Goal: Information Seeking & Learning: Learn about a topic

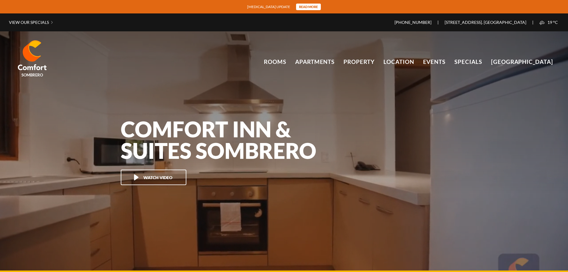
scroll to position [39810, 0]
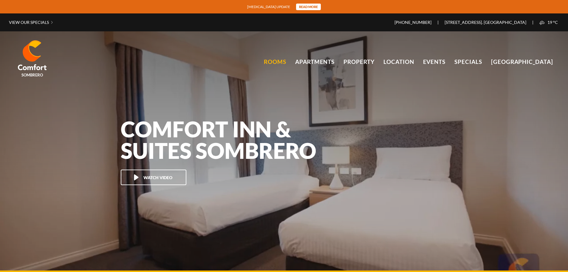
click at [284, 62] on link "Rooms" at bounding box center [275, 61] width 22 height 9
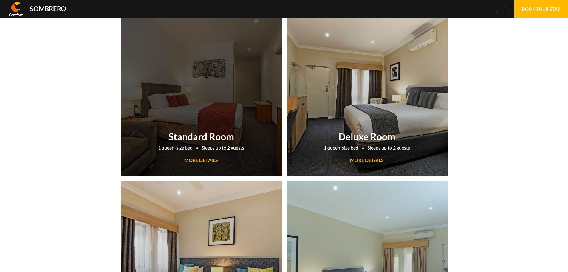
scroll to position [39810, 0]
click at [204, 158] on span "MORE DETAILS" at bounding box center [201, 160] width 34 height 6
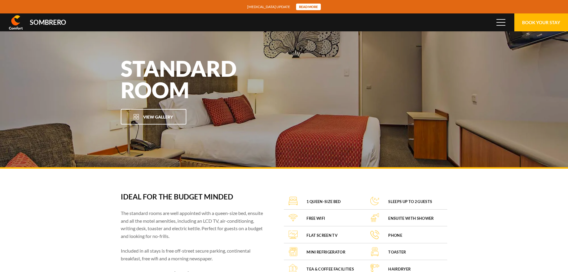
scroll to position [39810, 0]
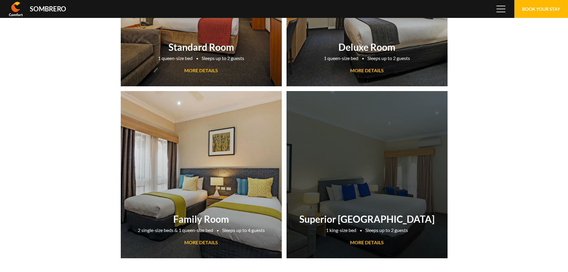
scroll to position [39810, 0]
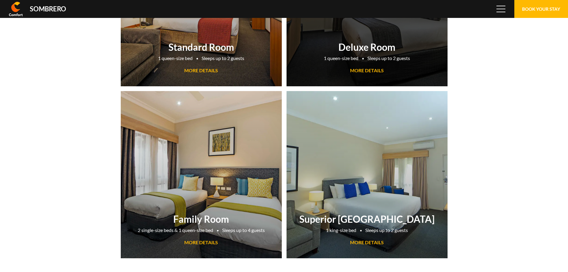
click at [375, 67] on div "Deluxe Room 1 queen-size bed Sleeps up to 2 guests MORE DETAILS" at bounding box center [366, 57] width 161 height 39
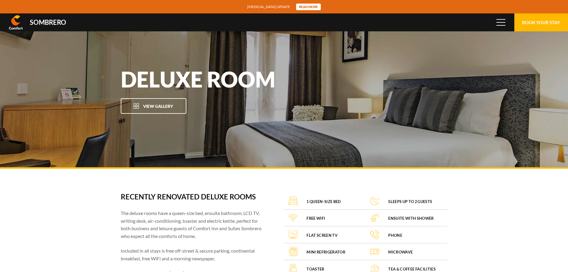
scroll to position [39810, 0]
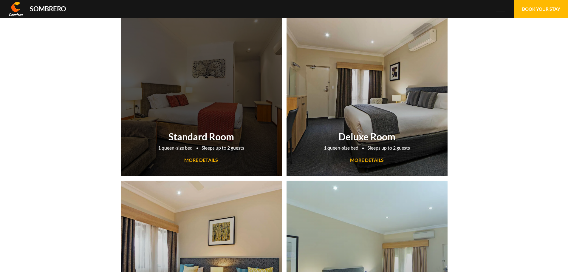
scroll to position [39810, 0]
click at [209, 159] on span "MORE DETAILS" at bounding box center [201, 160] width 34 height 6
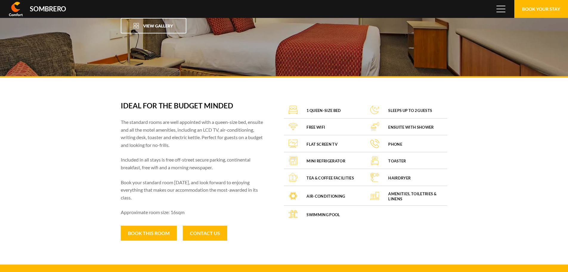
scroll to position [39810, 0]
click at [378, 225] on section "Ideal for the budget minded The standard rooms are well appointed with a queen-…" at bounding box center [284, 171] width 568 height 187
click at [183, 172] on div "The standard rooms are well appointed with a queen-size bed, ensuite and all th…" at bounding box center [194, 167] width 147 height 98
click at [169, 192] on p "Book your standard room [DATE], and look forward to enjoying everything that ma…" at bounding box center [194, 189] width 147 height 23
click at [169, 195] on p "Book your standard room [DATE], and look forward to enjoying everything that ma…" at bounding box center [194, 189] width 147 height 23
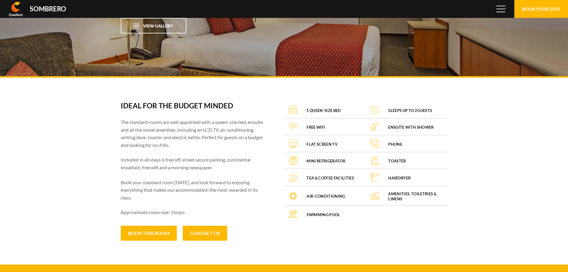
click at [173, 172] on div "The standard rooms are well appointed with a queen-size bed, ensuite and all th…" at bounding box center [194, 167] width 147 height 98
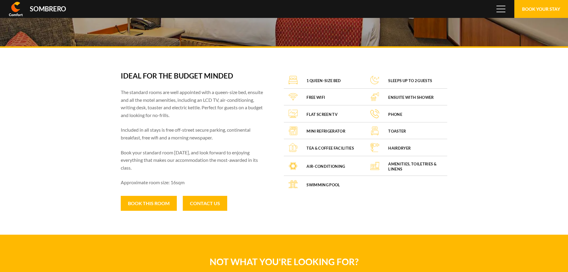
drag, startPoint x: 371, startPoint y: 185, endPoint x: 333, endPoint y: 196, distance: 40.0
click at [333, 196] on section "Ideal for the budget minded The standard rooms are well appointed with a queen-…" at bounding box center [284, 141] width 568 height 187
